Goal: Transaction & Acquisition: Purchase product/service

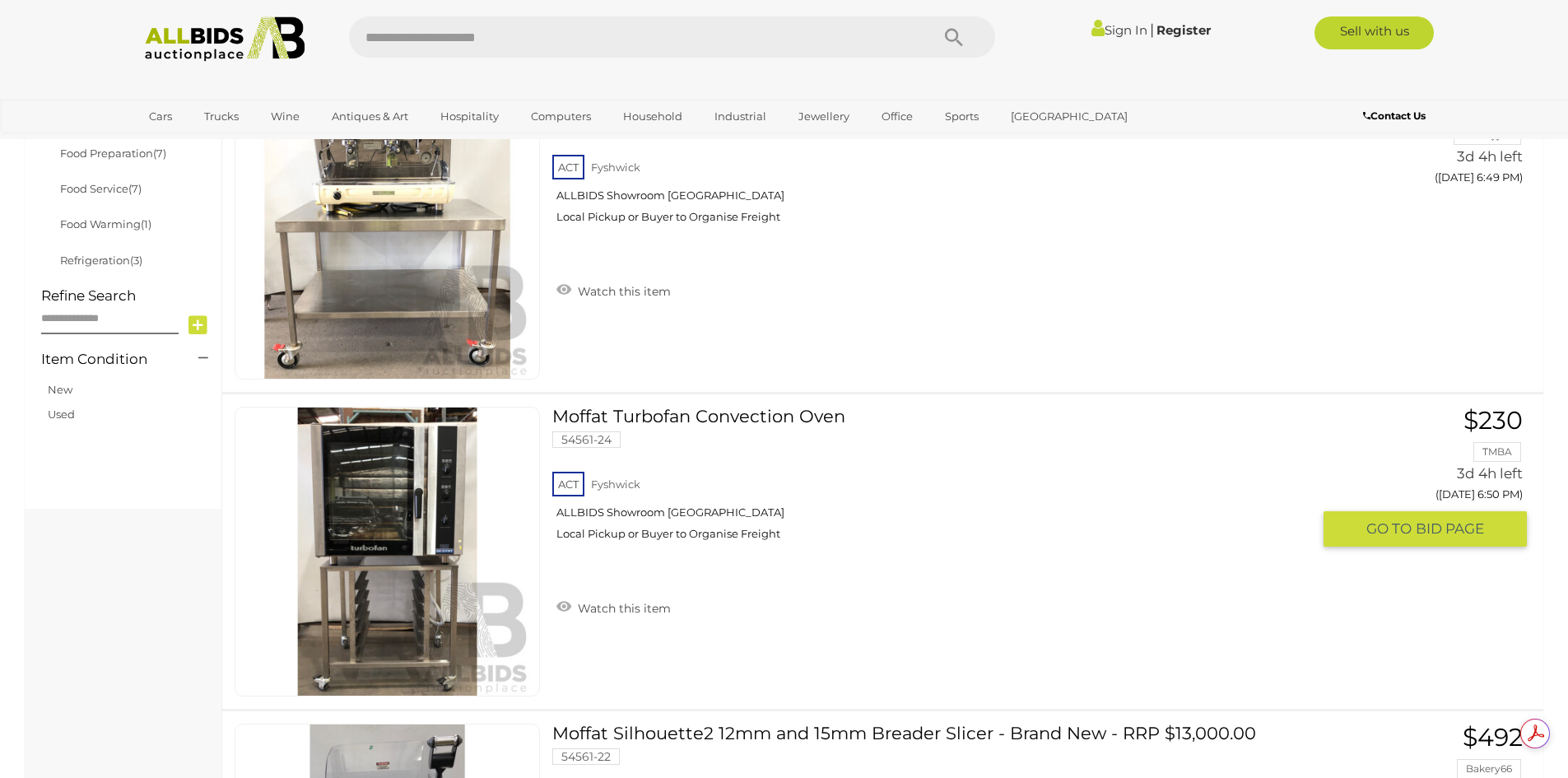
click at [399, 467] on link at bounding box center [386, 551] width 305 height 289
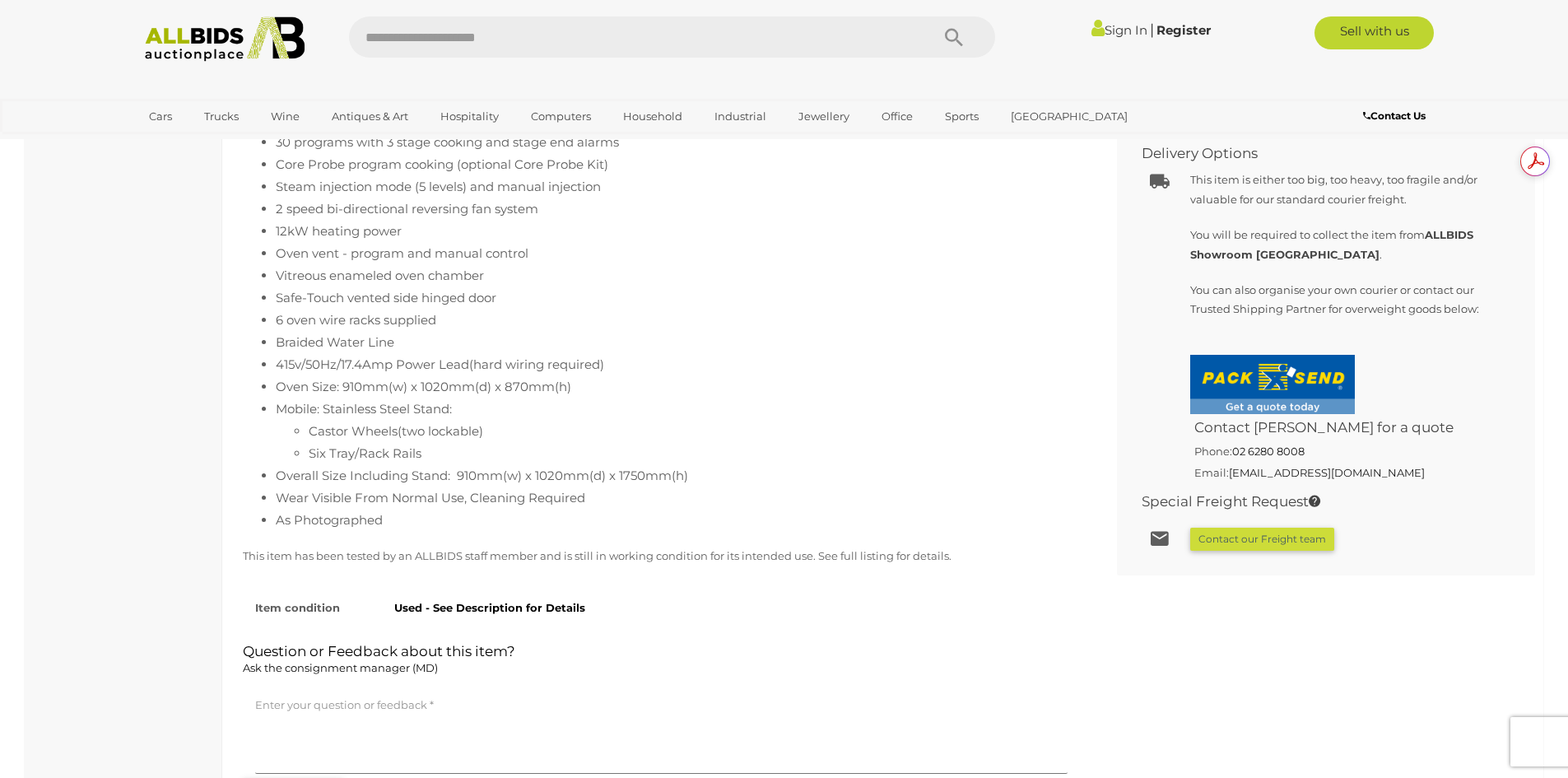
scroll to position [905, 0]
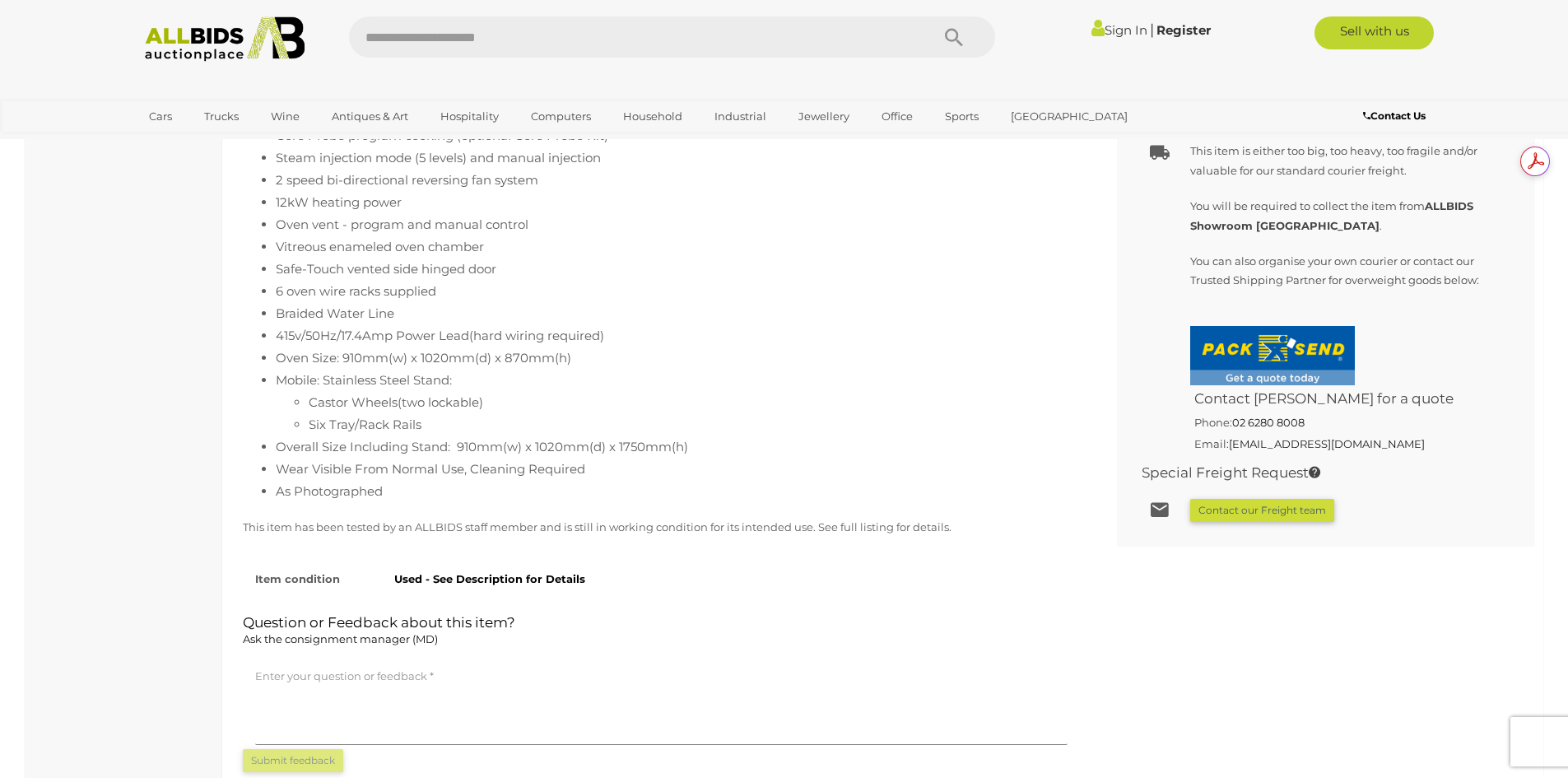
click at [714, 563] on div "Used - See Description for Details" at bounding box center [730, 574] width 697 height 28
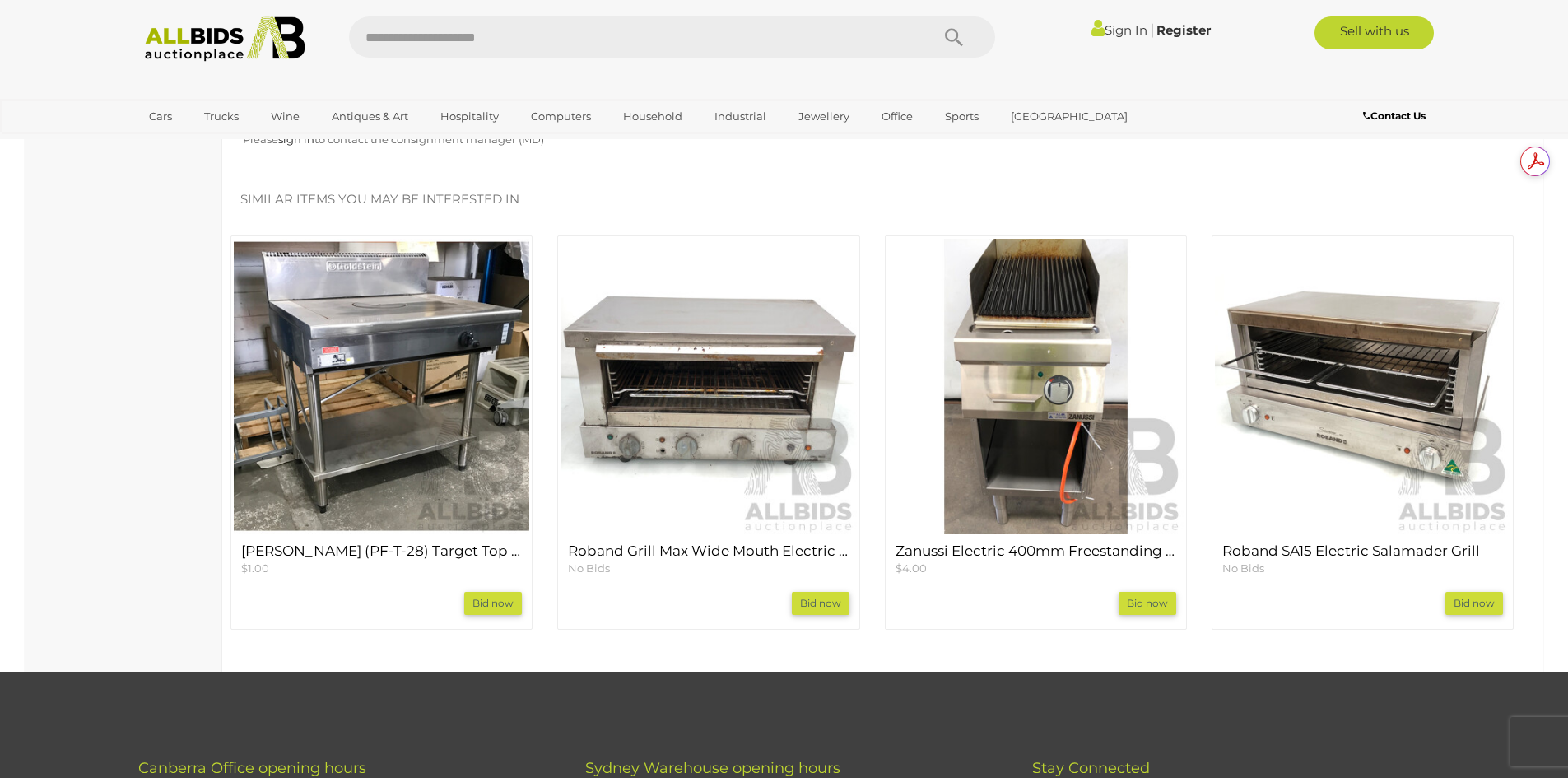
scroll to position [0, 0]
click at [1021, 462] on img at bounding box center [1036, 386] width 296 height 296
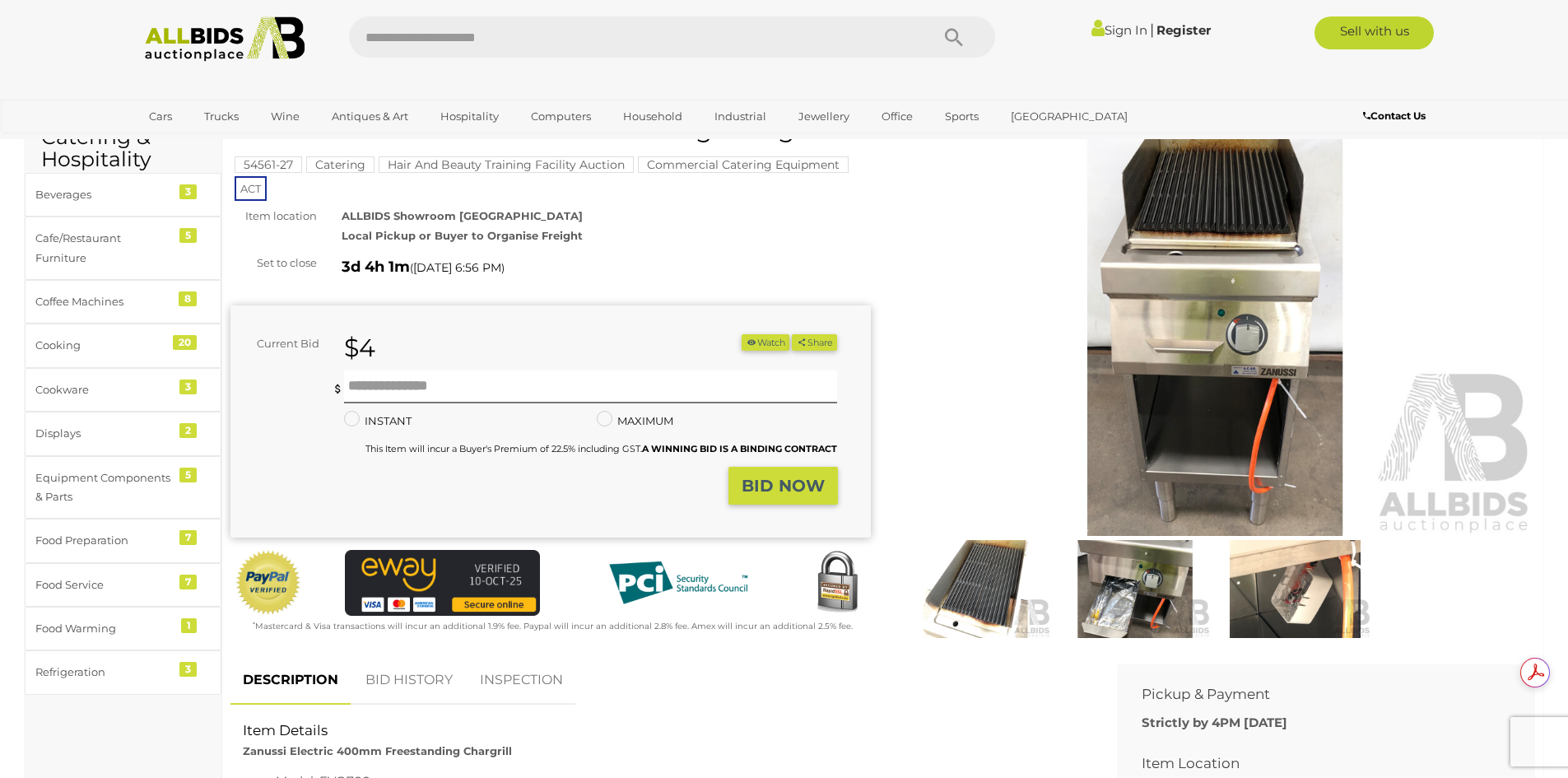
click at [927, 401] on img at bounding box center [1215, 329] width 640 height 412
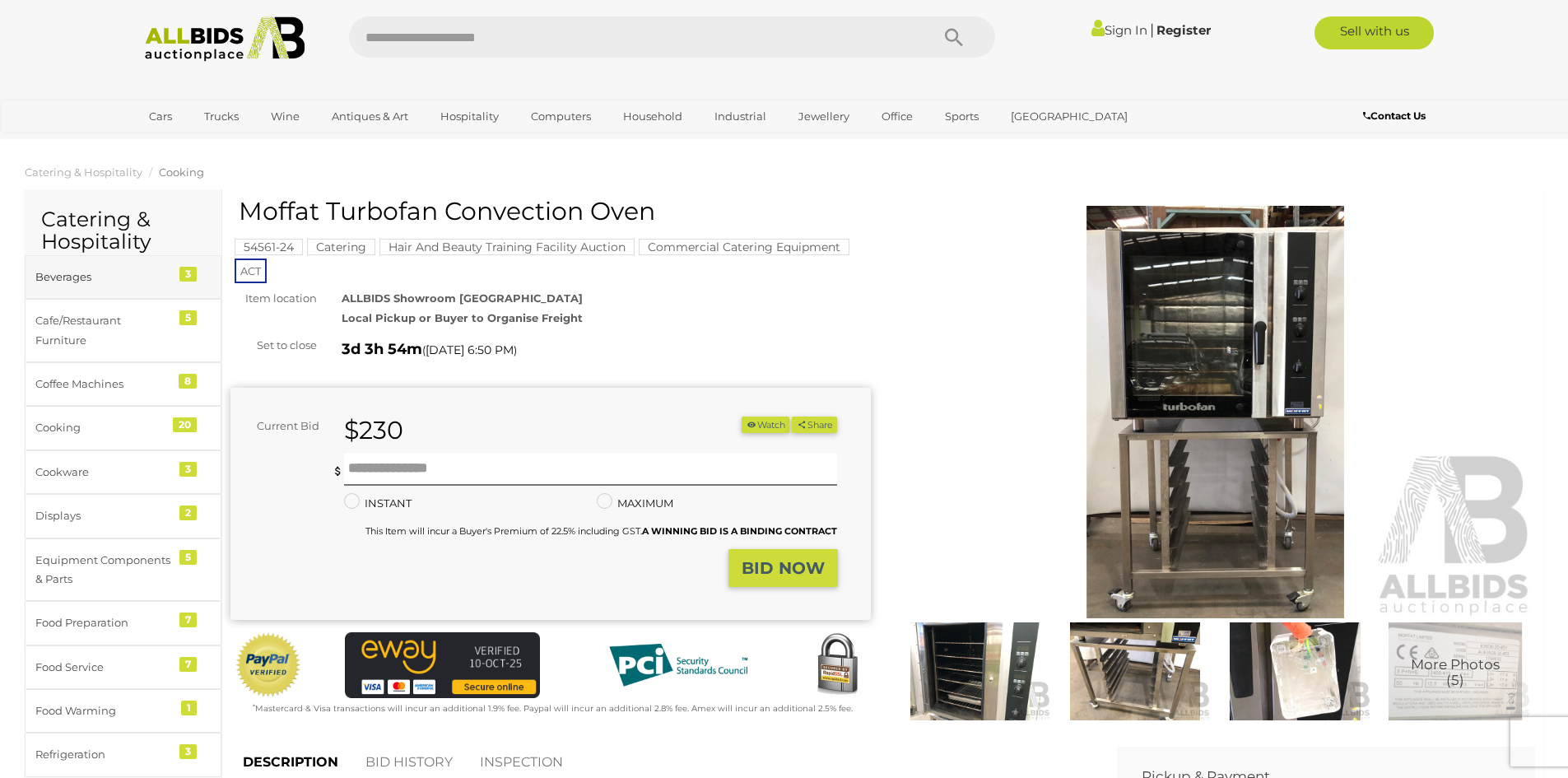
click at [94, 285] on div "Beverages" at bounding box center [103, 276] width 136 height 19
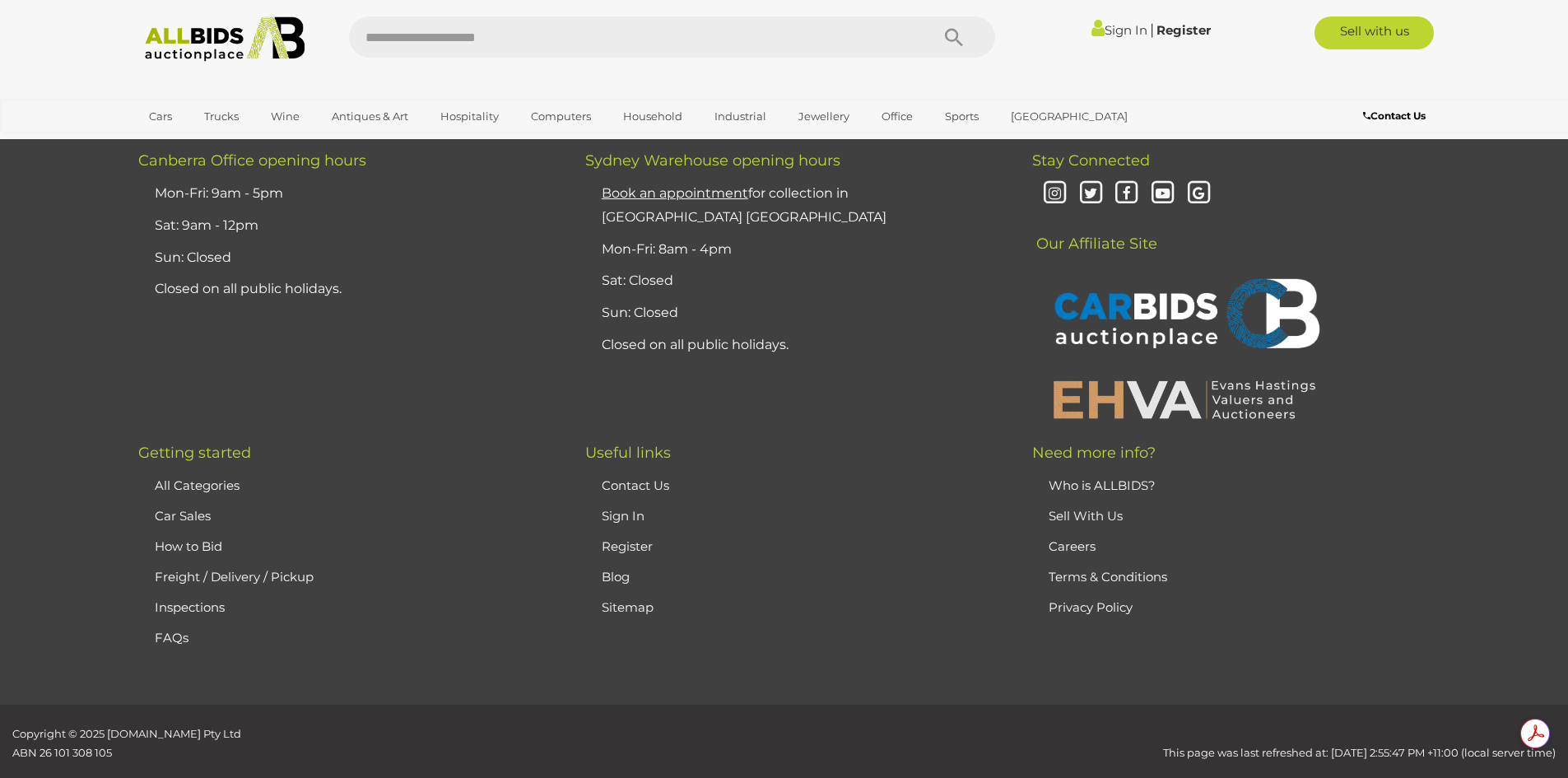
scroll to position [1274, 0]
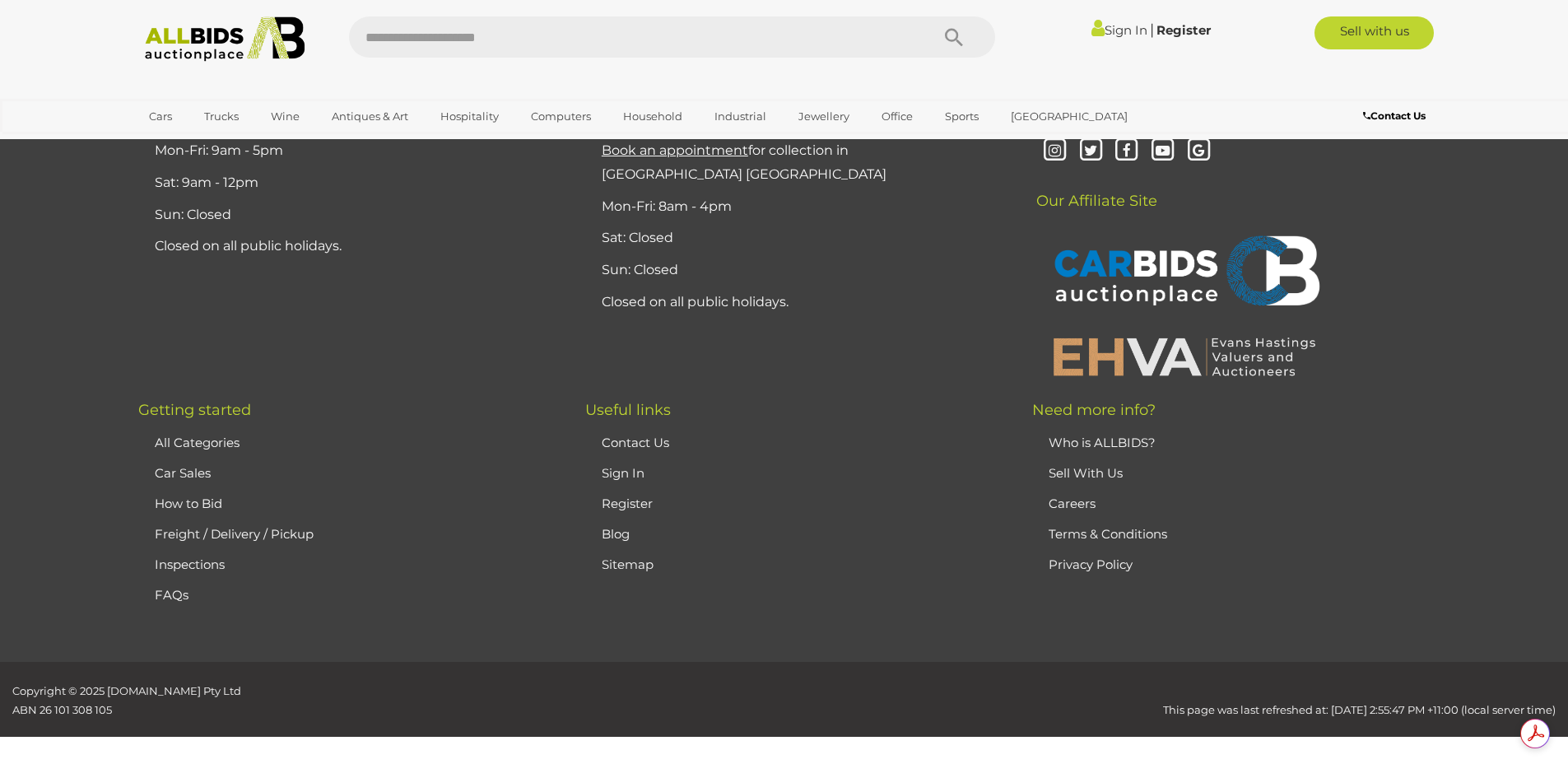
click at [1079, 474] on link "Sell With Us" at bounding box center [1085, 473] width 74 height 16
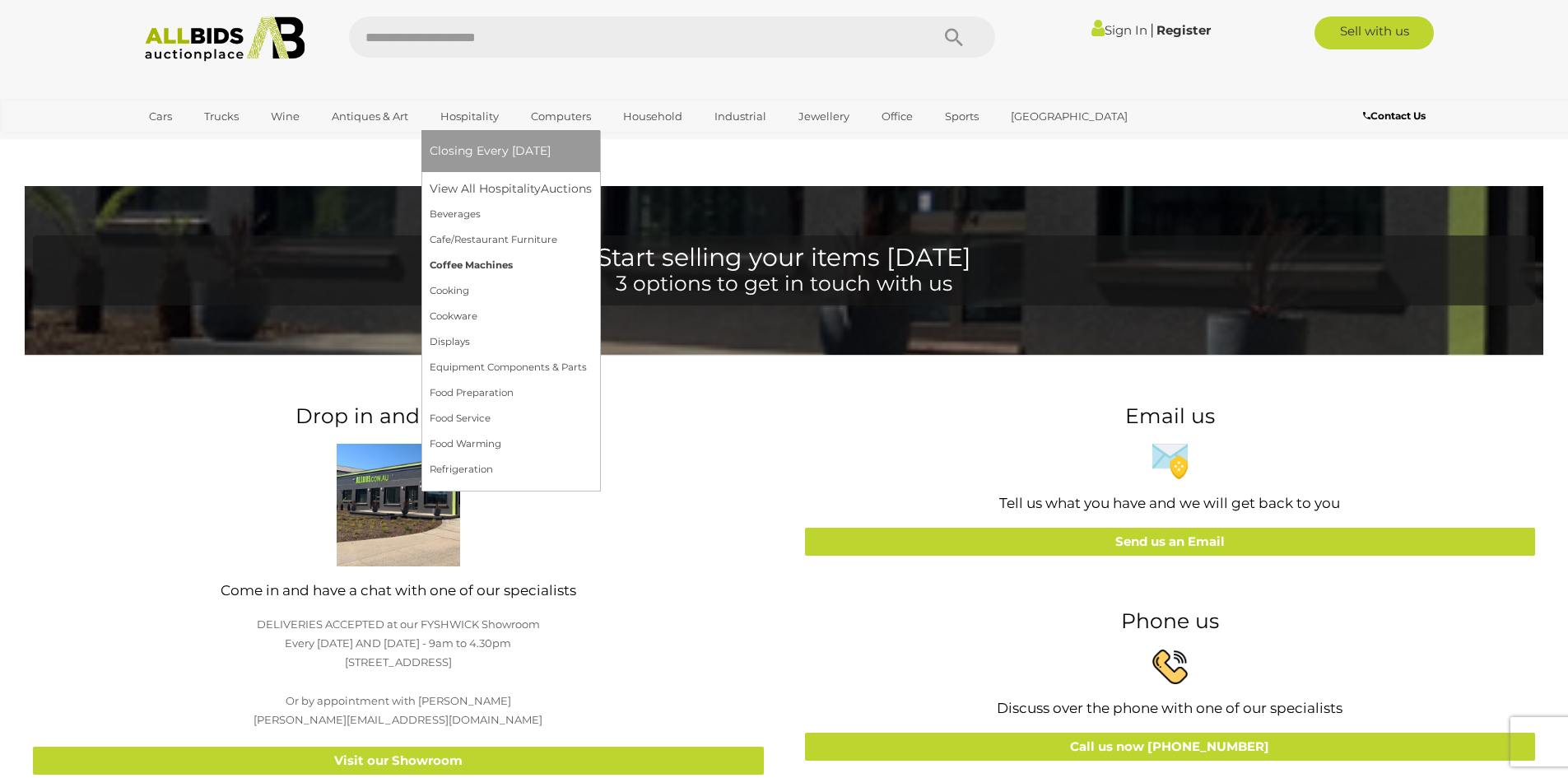
click at [450, 256] on link "Coffee Machines" at bounding box center [511, 265] width 162 height 26
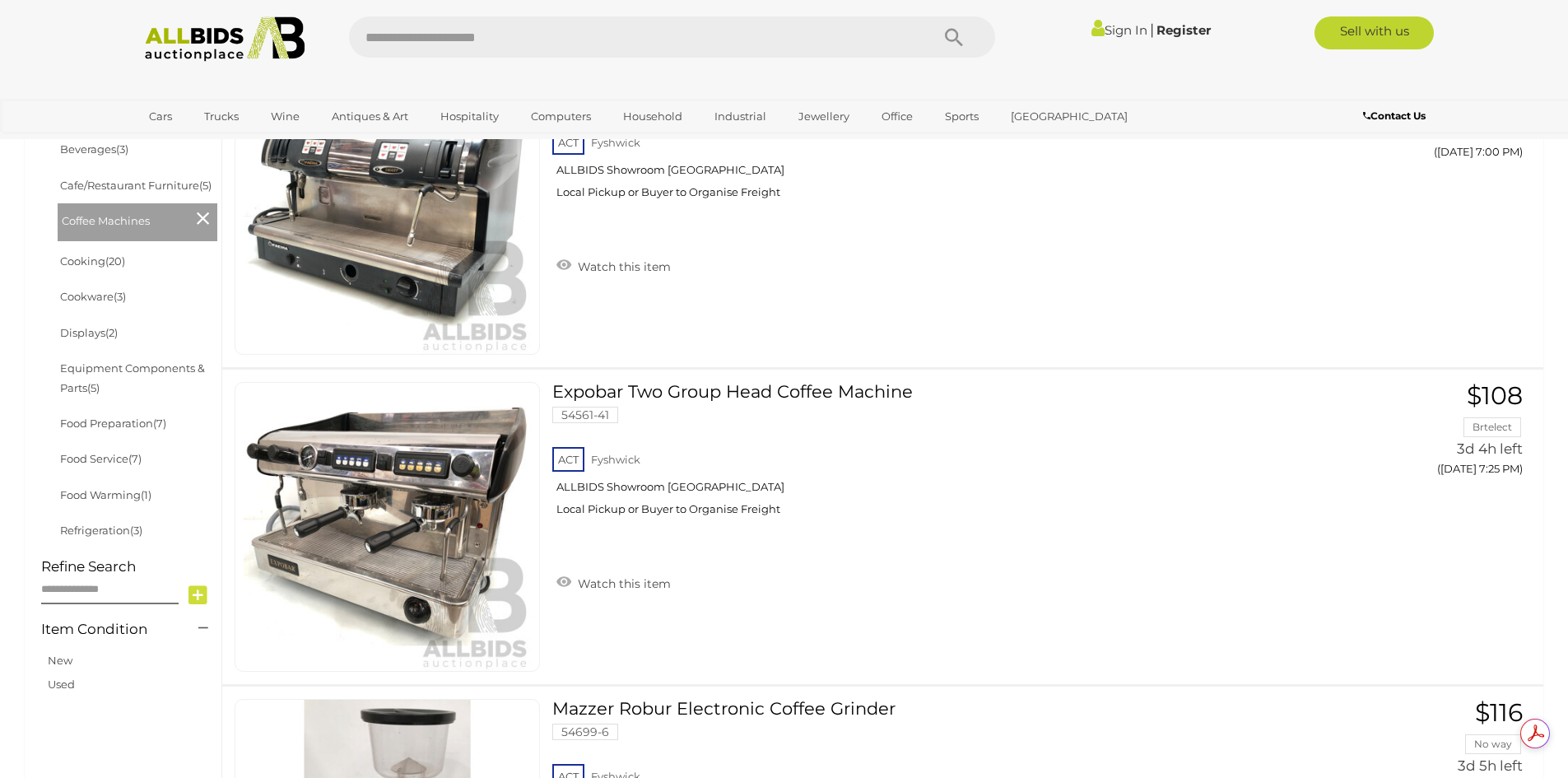
scroll to position [576, 0]
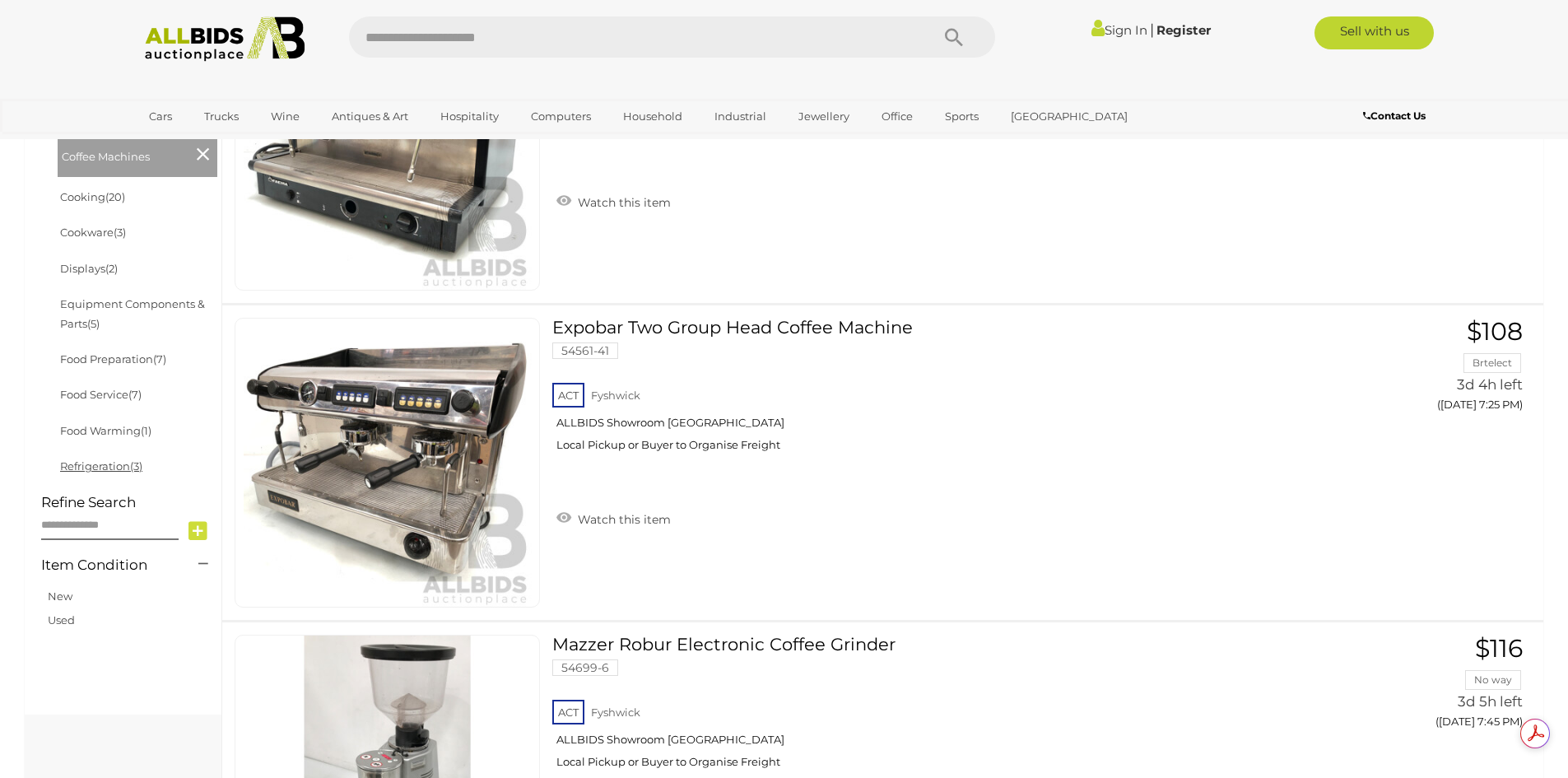
click at [109, 473] on link "Refrigeration (3)" at bounding box center [101, 466] width 82 height 13
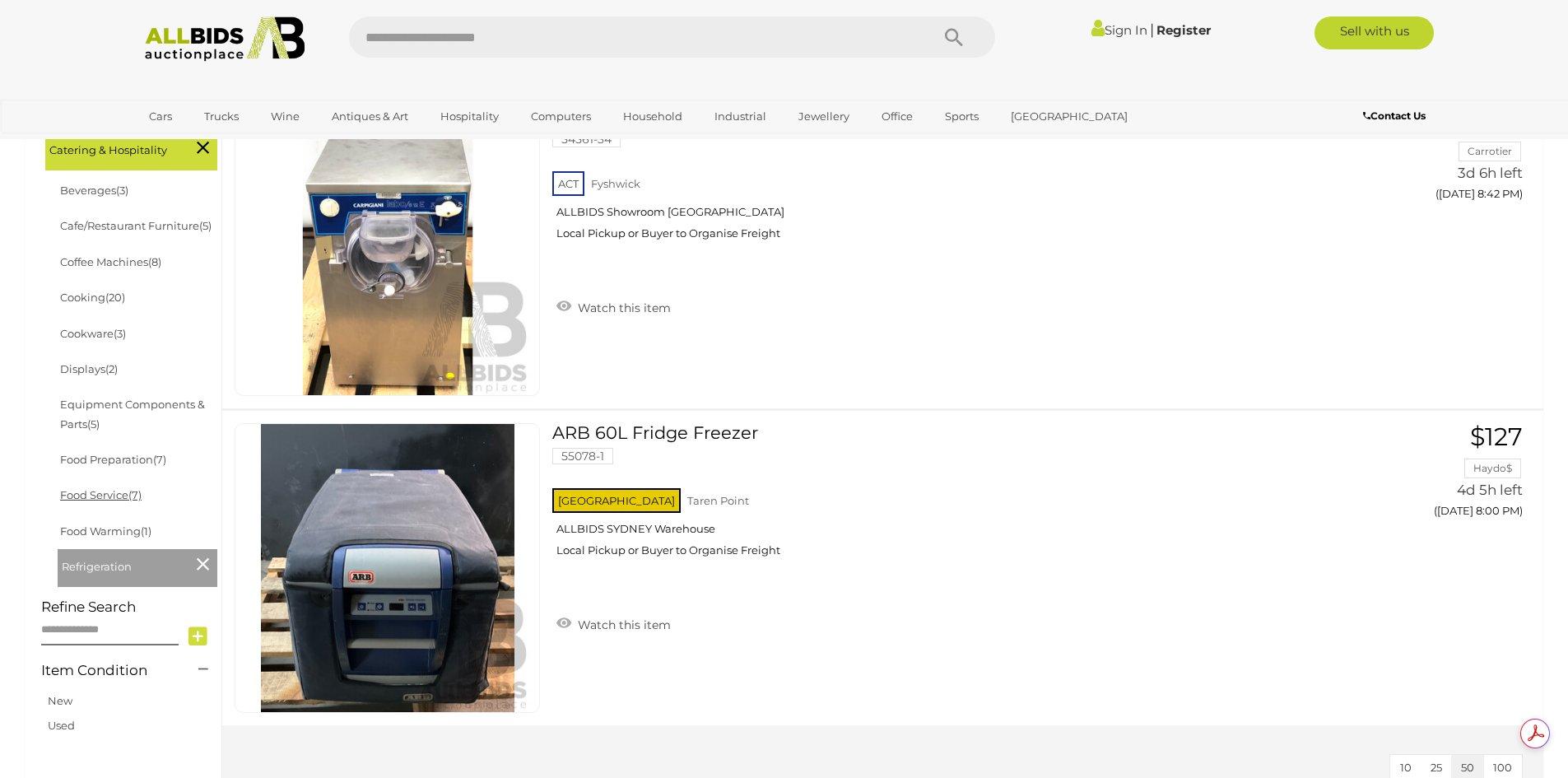
click at [132, 501] on span "(7)" at bounding box center [134, 494] width 13 height 13
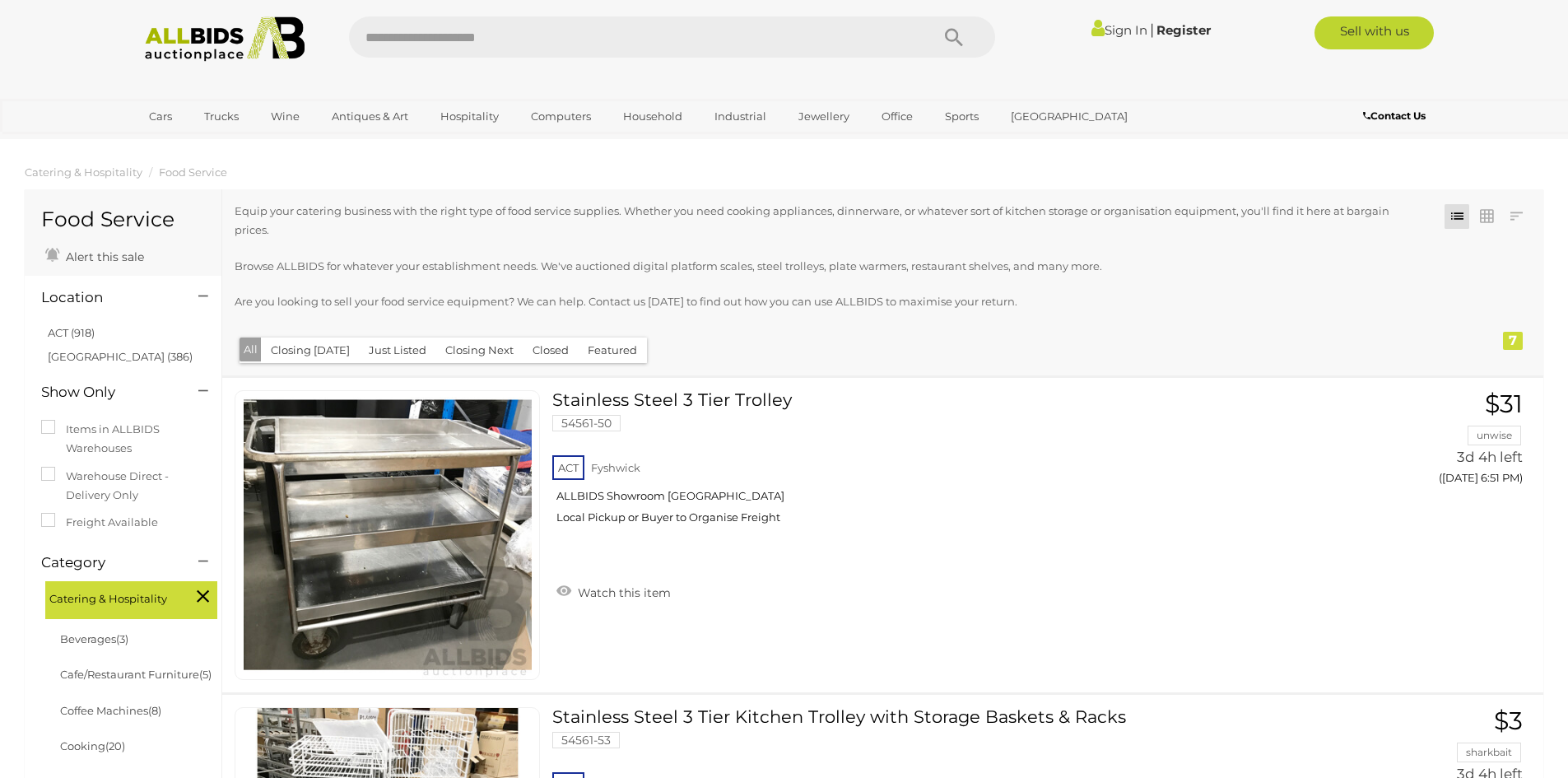
click at [197, 59] on img at bounding box center [225, 38] width 179 height 45
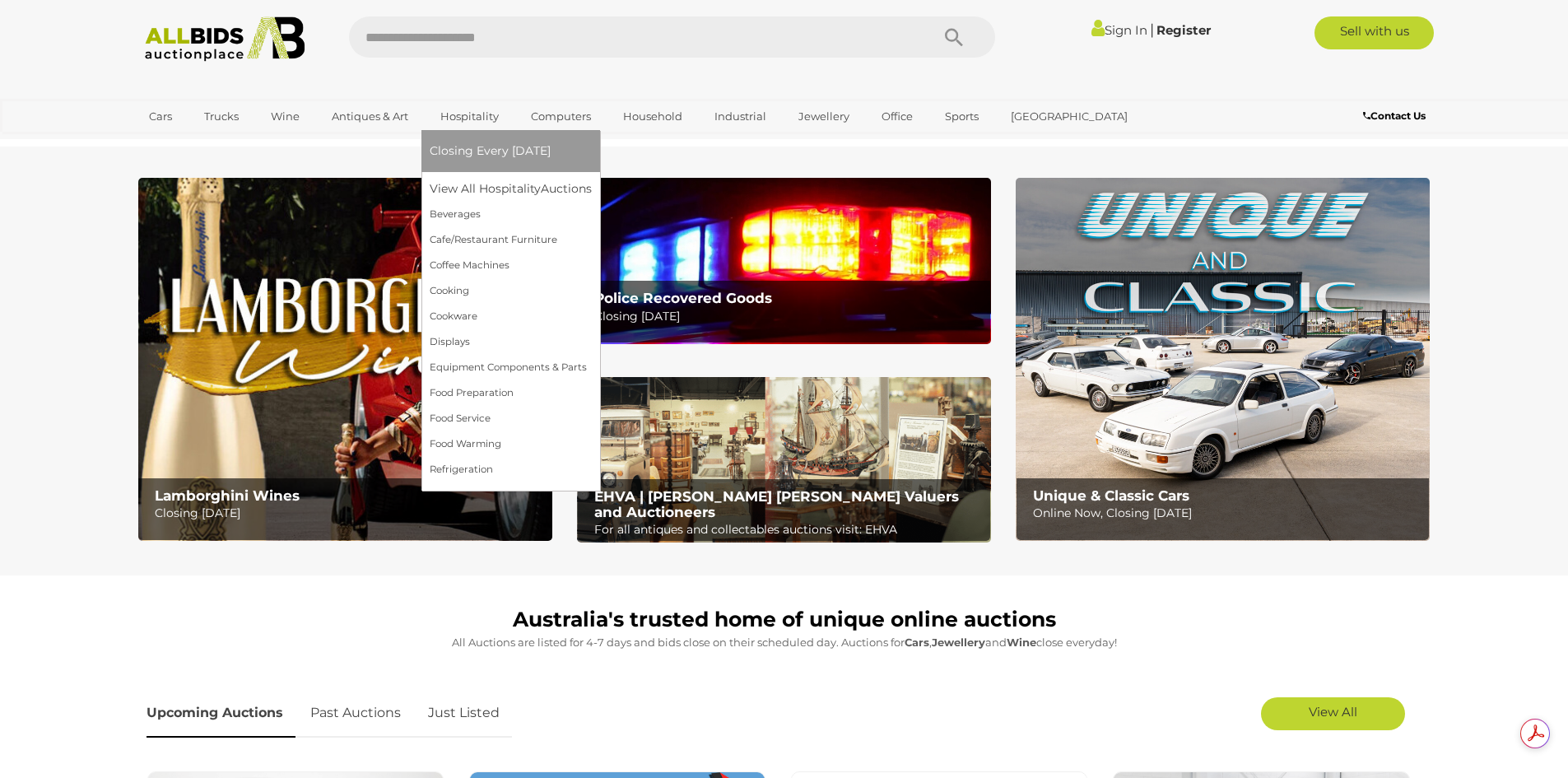
click at [483, 109] on link "Hospitality" at bounding box center [470, 117] width 80 height 28
click at [475, 425] on link "Food Service" at bounding box center [511, 418] width 162 height 26
